Goal: Task Accomplishment & Management: Manage account settings

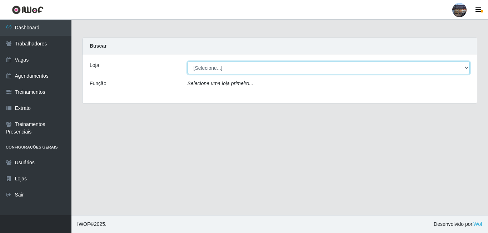
click at [199, 71] on select "[Selecione...] Gostinho da Roça" at bounding box center [329, 67] width 283 height 13
select select "303"
click at [188, 61] on select "[Selecione...] Gostinho da Roça" at bounding box center [329, 67] width 283 height 13
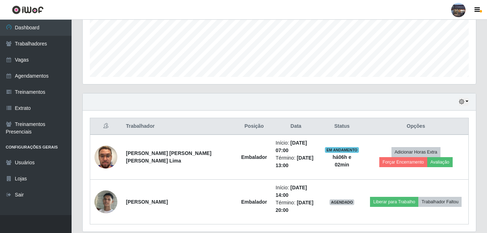
scroll to position [189, 0]
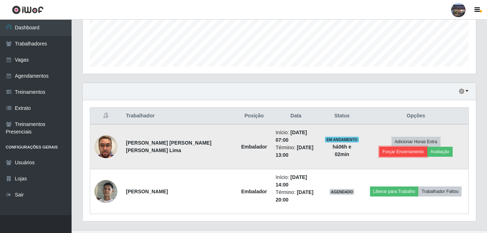
click at [427, 147] on button "Forçar Encerramento" at bounding box center [403, 152] width 48 height 10
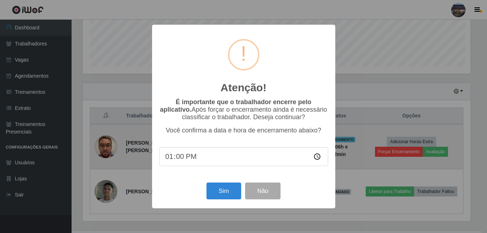
scroll to position [148, 389]
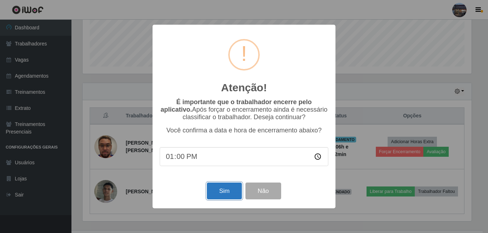
click at [227, 194] on button "Sim" at bounding box center [224, 190] width 35 height 17
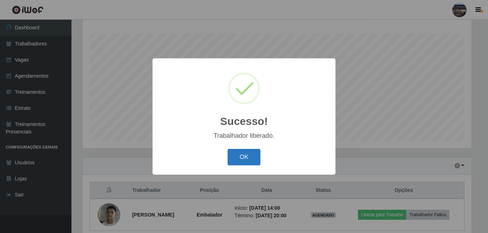
click at [242, 164] on button "OK" at bounding box center [244, 157] width 33 height 17
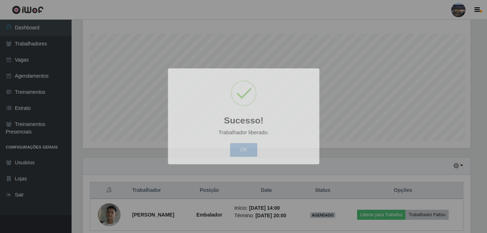
scroll to position [148, 393]
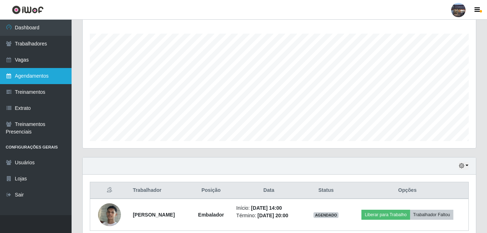
click at [36, 78] on link "Agendamentos" at bounding box center [35, 76] width 71 height 16
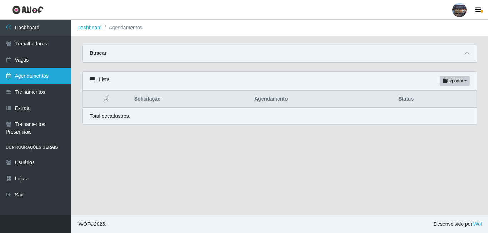
click at [30, 82] on link "Agendamentos" at bounding box center [35, 76] width 71 height 16
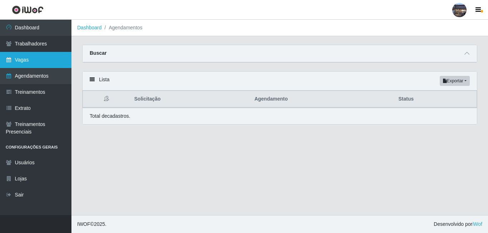
click at [33, 57] on link "Vagas" at bounding box center [35, 60] width 71 height 16
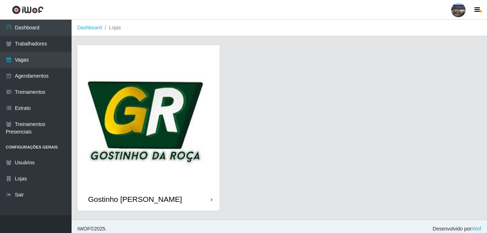
click at [196, 108] on img at bounding box center [148, 116] width 142 height 142
